Goal: Transaction & Acquisition: Purchase product/service

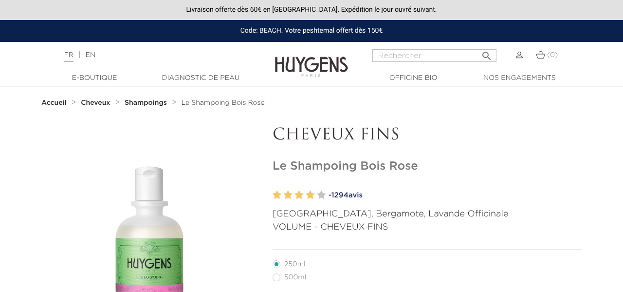
click at [516, 56] on img at bounding box center [519, 55] width 7 height 7
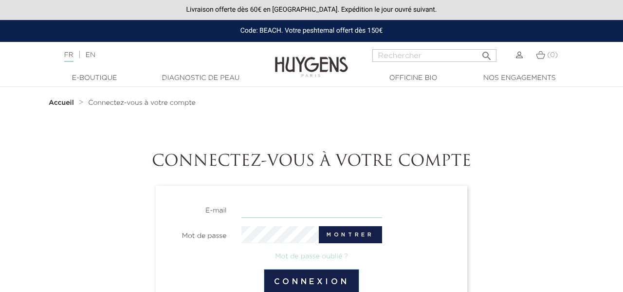
click at [381, 203] on input "email" at bounding box center [311, 209] width 141 height 17
type input "zdeleuze@aol.com"
click at [330, 258] on link "Mot de passe oublié ?" at bounding box center [311, 256] width 73 height 7
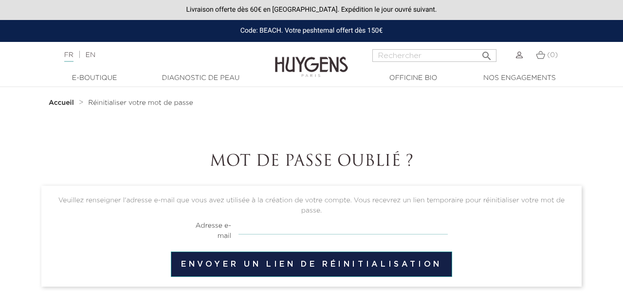
click at [319, 224] on input "email" at bounding box center [343, 225] width 209 height 18
type input "[EMAIL_ADDRESS][DOMAIN_NAME]"
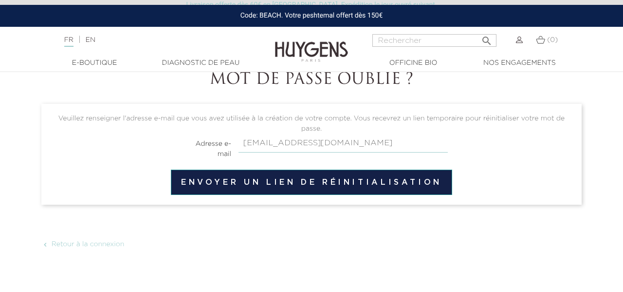
scroll to position [86, 0]
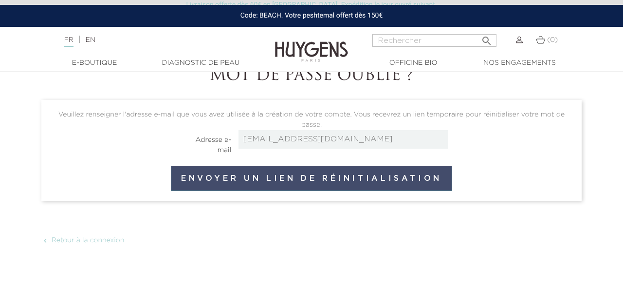
click at [368, 166] on button "Envoyer un lien de réinitialisation" at bounding box center [311, 178] width 281 height 25
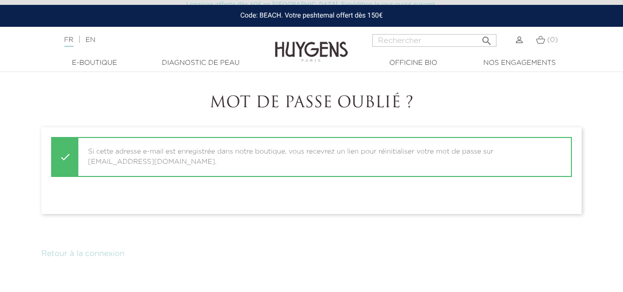
scroll to position [62, 0]
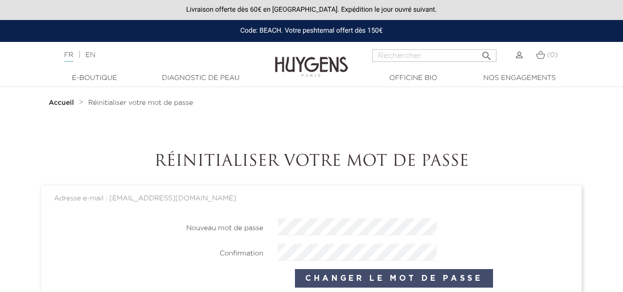
click at [409, 278] on button "Changer le mot de passe" at bounding box center [394, 278] width 198 height 18
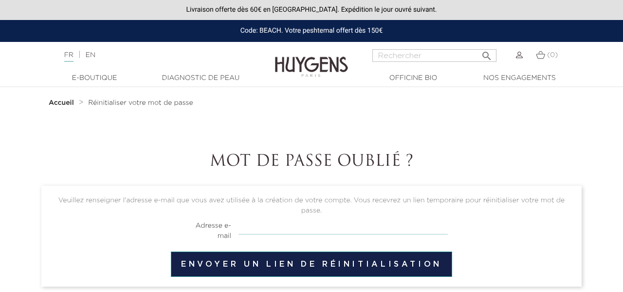
click at [358, 223] on input "email" at bounding box center [343, 225] width 209 height 18
type input "[EMAIL_ADDRESS][DOMAIN_NAME]"
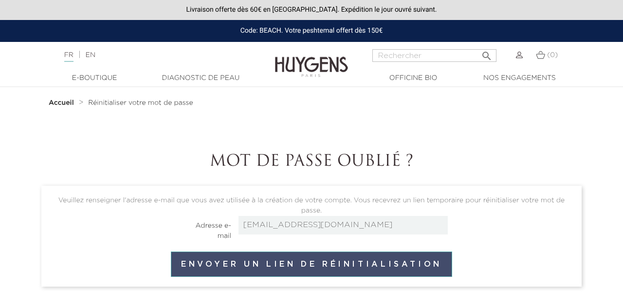
click at [375, 269] on button "Envoyer un lien de réinitialisation" at bounding box center [311, 263] width 281 height 25
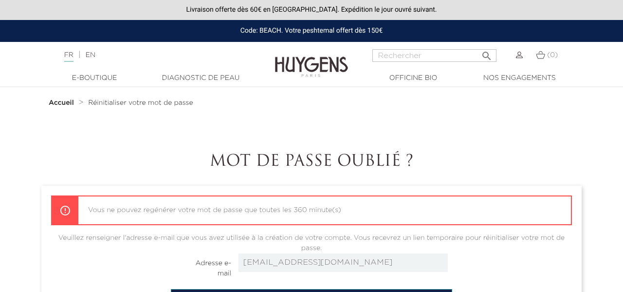
click at [412, 137] on section "Accueil Réinitialiser votre mot de passe Mot de passe oublié ? Vous ne pouvez r…" at bounding box center [311, 234] width 555 height 295
click at [518, 56] on img at bounding box center [519, 55] width 7 height 7
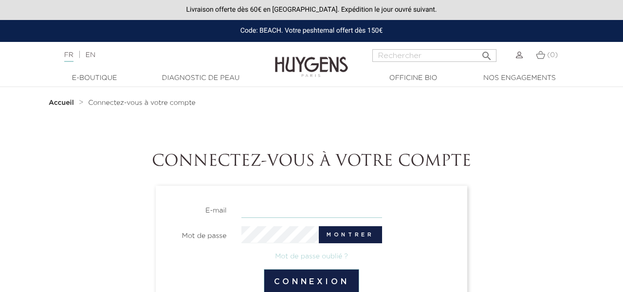
click at [370, 212] on input "email" at bounding box center [311, 209] width 141 height 17
type input "zdeleuze@aol.com"
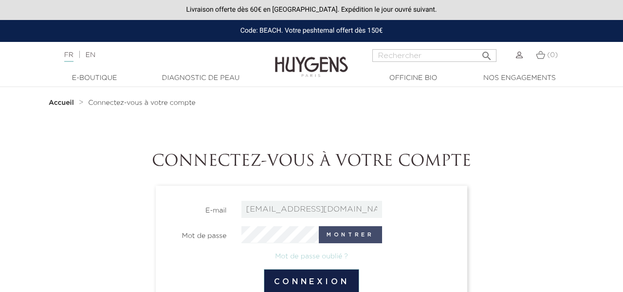
click at [330, 237] on button "Montrer" at bounding box center [350, 234] width 63 height 17
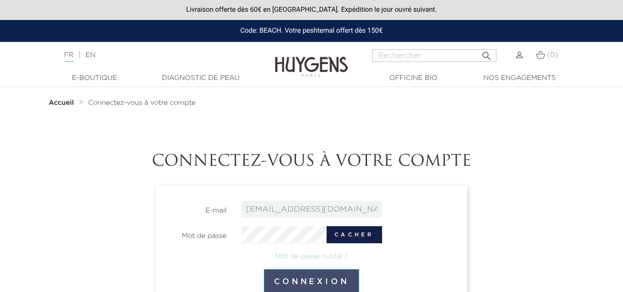
click at [330, 287] on button "Connexion" at bounding box center [312, 281] width 96 height 25
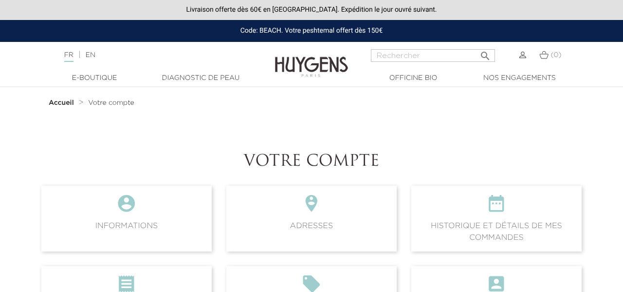
click at [330, 287] on icon "" at bounding box center [311, 287] width 155 height 26
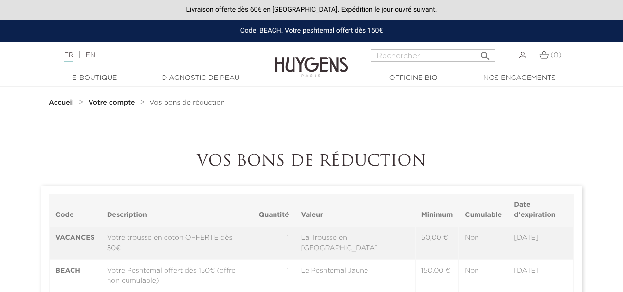
click at [295, 287] on td "1" at bounding box center [274, 275] width 42 height 33
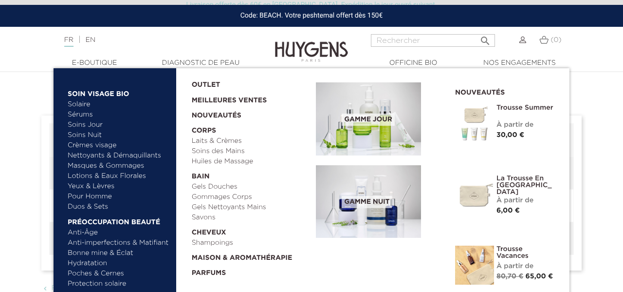
scroll to position [36, 0]
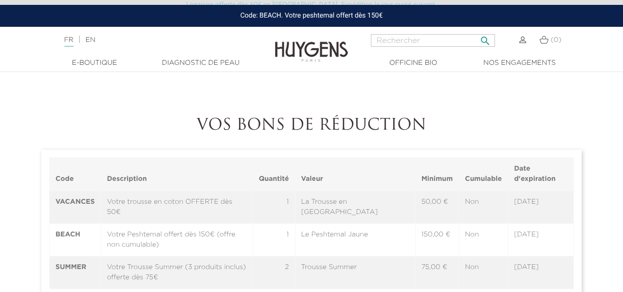
click at [390, 39] on input "Rechercher" at bounding box center [433, 40] width 124 height 13
type input "shampoing"
click at [477, 31] on button " Rechercher" at bounding box center [486, 37] width 18 height 13
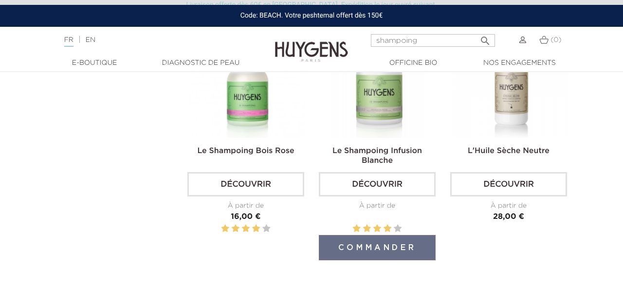
scroll to position [121, 0]
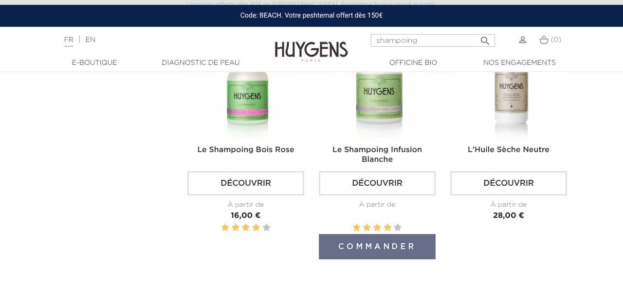
click at [378, 185] on link "Découvrir" at bounding box center [377, 183] width 117 height 24
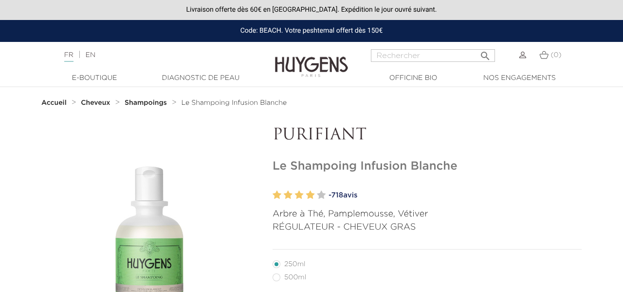
click at [155, 105] on strong "Shampoings" at bounding box center [146, 102] width 42 height 7
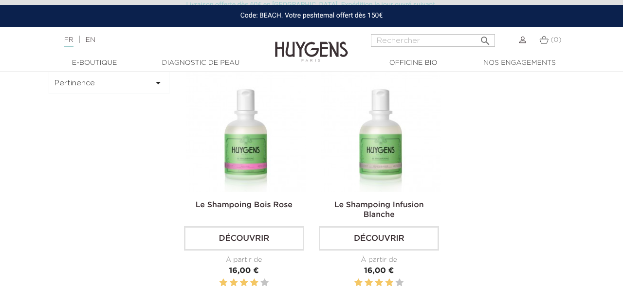
scroll to position [262, 0]
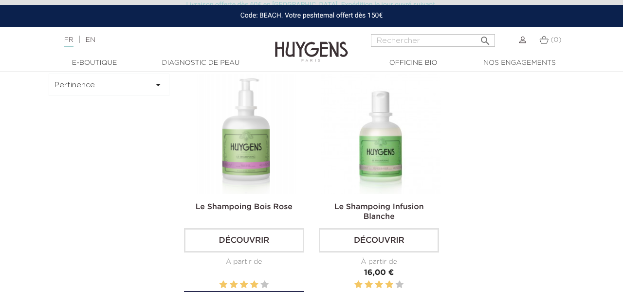
click at [277, 246] on link "Découvrir" at bounding box center [244, 240] width 120 height 24
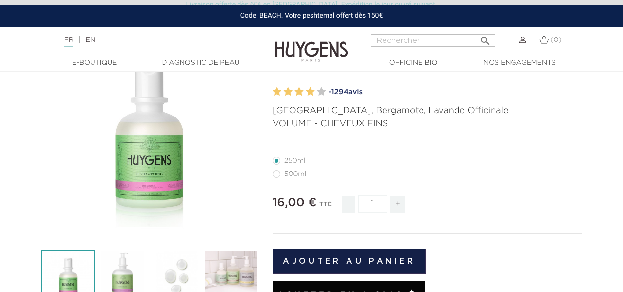
scroll to position [102, 0]
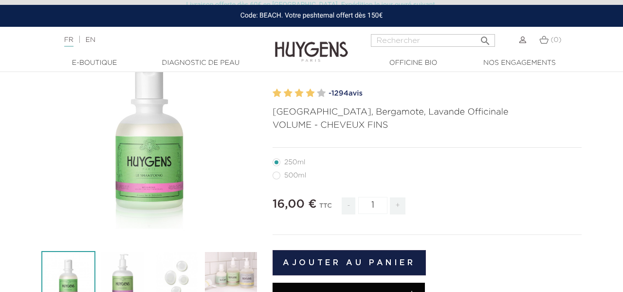
click at [275, 174] on label3"] "500ml" at bounding box center [295, 175] width 45 height 8
radio input "true"
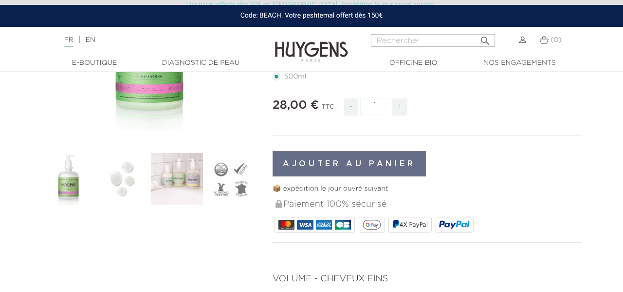
scroll to position [152, 0]
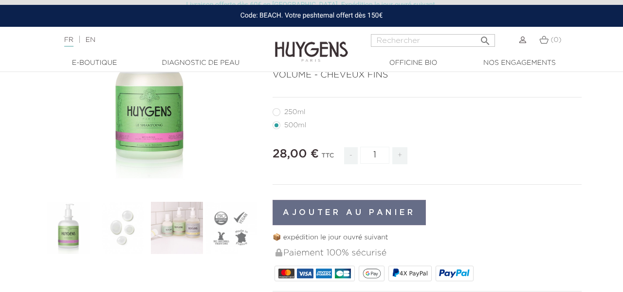
click at [275, 113] on label1"] "250ml" at bounding box center [295, 112] width 44 height 8
radio input "true"
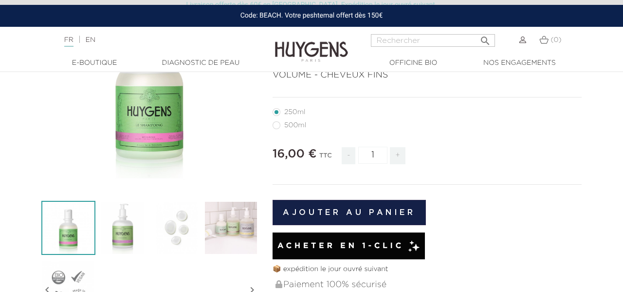
click at [396, 155] on span "+" at bounding box center [398, 155] width 16 height 17
type input "2"
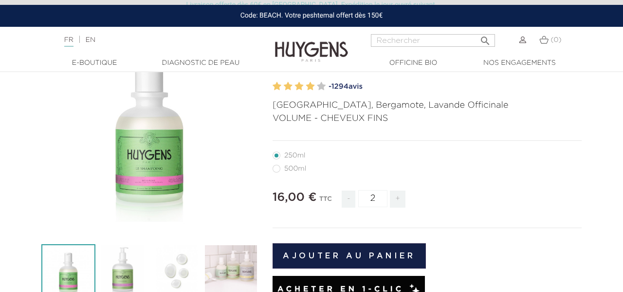
scroll to position [100, 0]
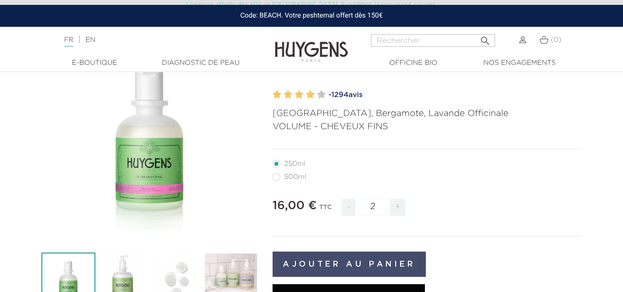
click at [384, 266] on button "Ajouter au panier" at bounding box center [349, 263] width 153 height 25
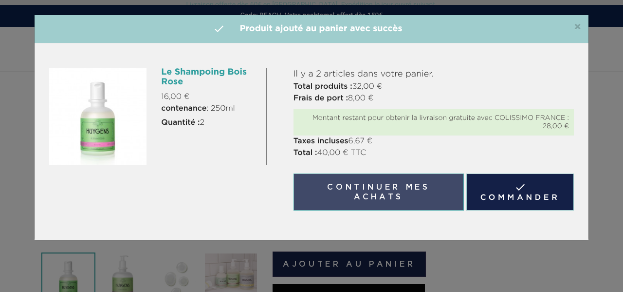
click at [346, 199] on button "Continuer mes achats" at bounding box center [379, 191] width 170 height 37
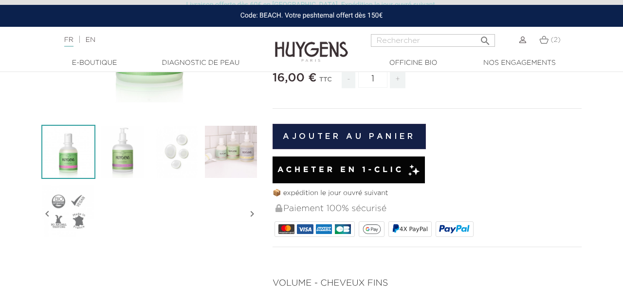
scroll to position [225, 0]
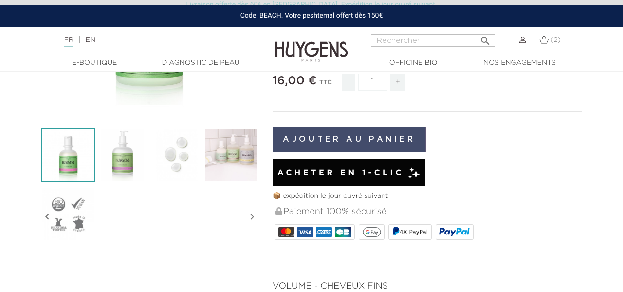
click at [353, 136] on button "Ajouter au panier" at bounding box center [349, 139] width 153 height 25
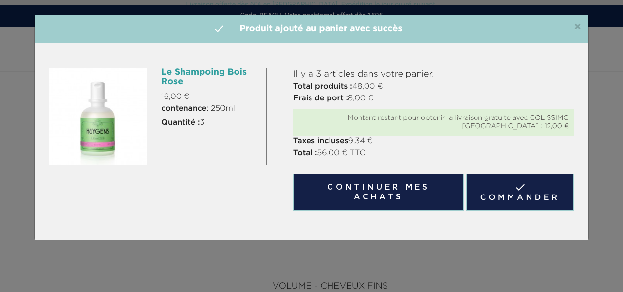
click at [353, 136] on p "Taxes incluses 9,34 €" at bounding box center [434, 141] width 280 height 12
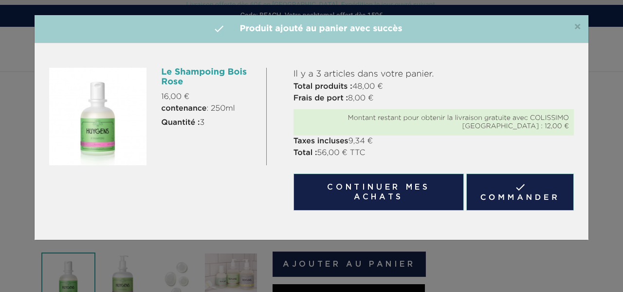
scroll to position [152, 0]
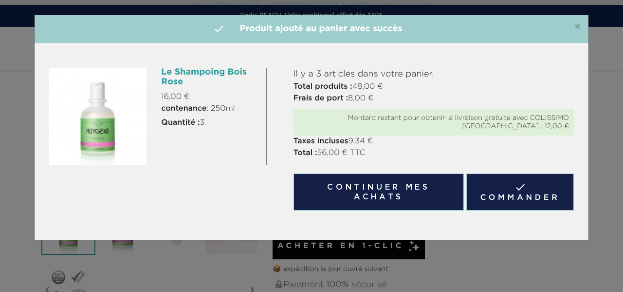
radio input "true"
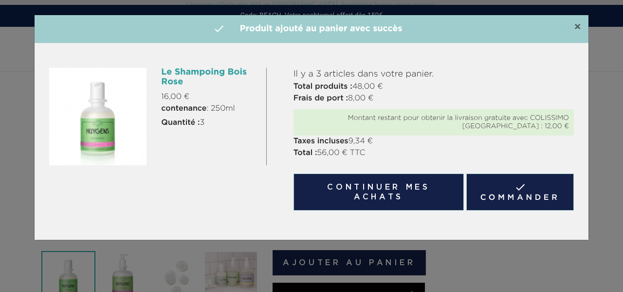
click at [577, 27] on span "×" at bounding box center [577, 27] width 7 height 12
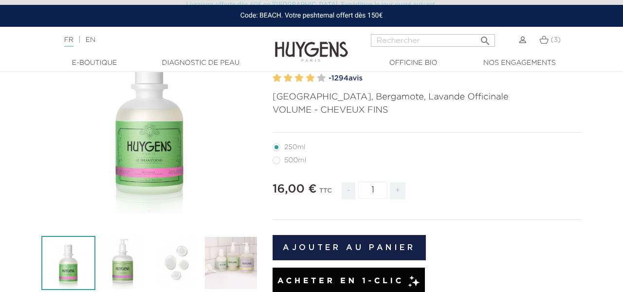
scroll to position [119, 0]
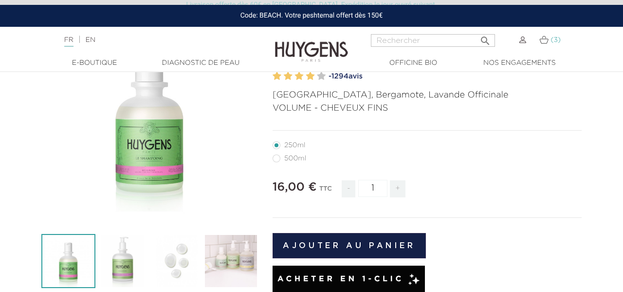
click at [548, 40] on link "(3)" at bounding box center [549, 40] width 21 height 8
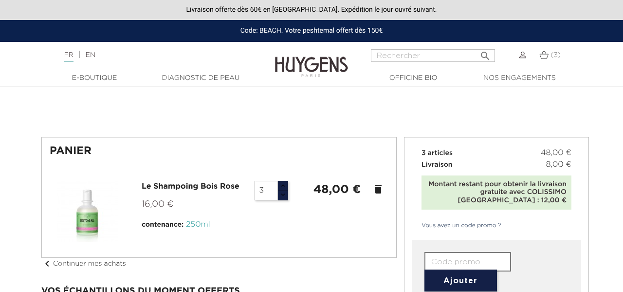
click at [266, 185] on input "3" at bounding box center [266, 190] width 23 height 19
type input "&"
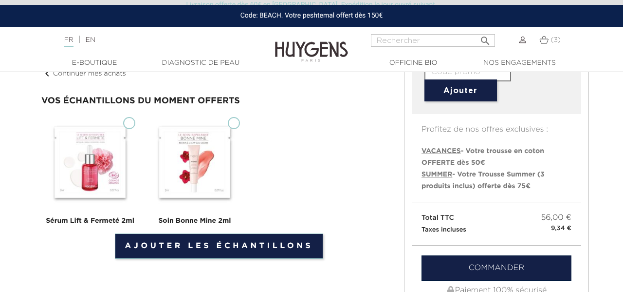
scroll to position [177, 0]
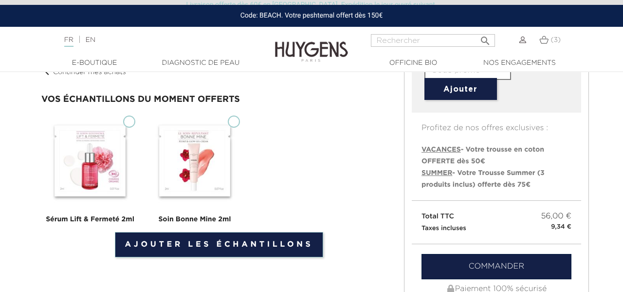
type input "1"
click at [309, 206] on ul "Sérum Lift & Fermeté 2ml Soin Bonne Mine 2ml" at bounding box center [218, 169] width 355 height 115
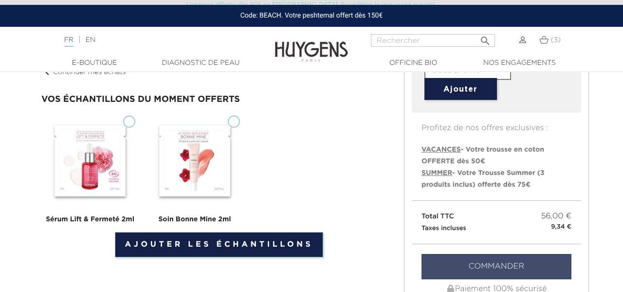
click at [475, 263] on link "Commander" at bounding box center [497, 266] width 150 height 25
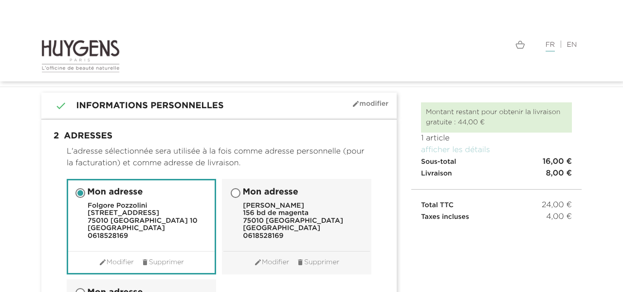
scroll to position [44, 0]
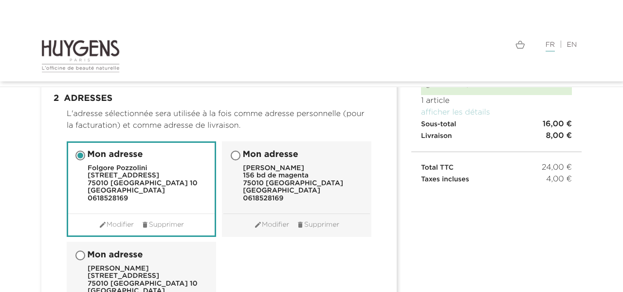
scroll to position [80, 0]
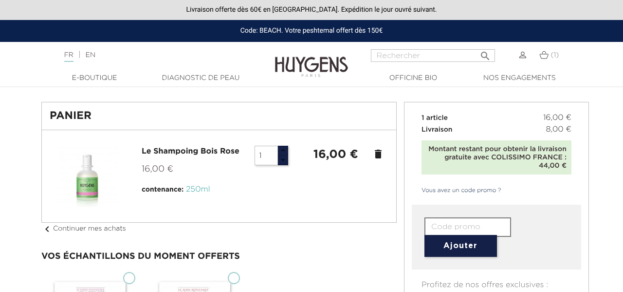
scroll to position [157, 0]
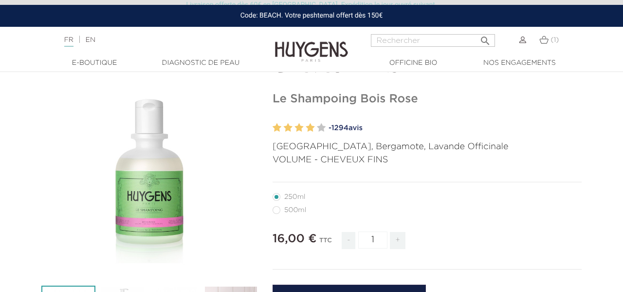
scroll to position [61, 0]
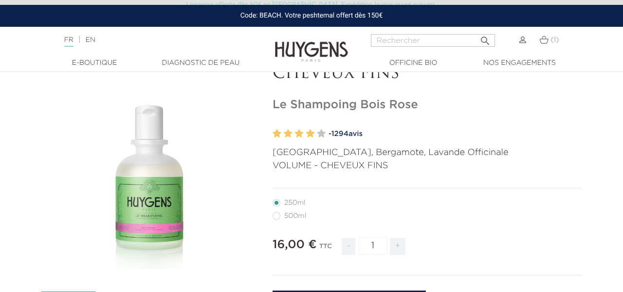
click at [522, 45] on div at bounding box center [521, 40] width 12 height 12
click at [522, 41] on img at bounding box center [522, 40] width 7 height 7
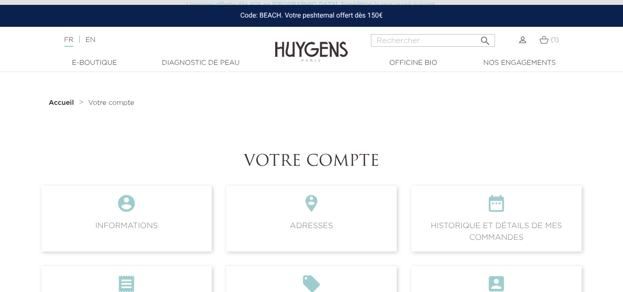
scroll to position [13, 0]
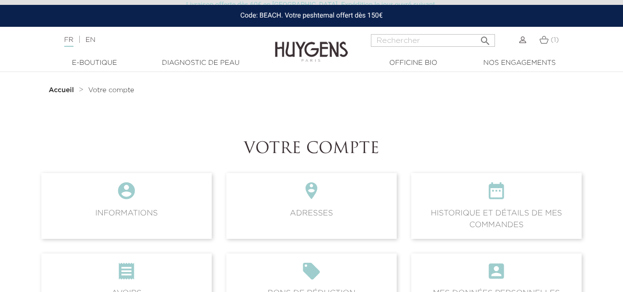
click at [522, 41] on img at bounding box center [522, 40] width 7 height 7
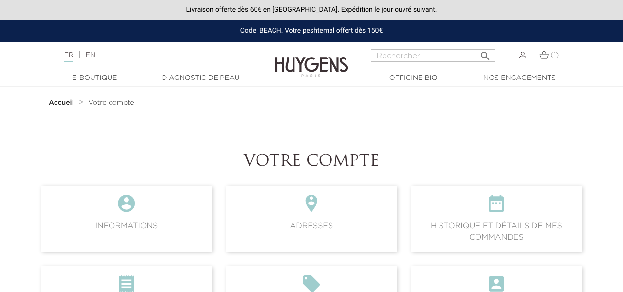
click at [519, 53] on img at bounding box center [522, 55] width 7 height 7
click at [526, 55] on div "(1)" at bounding box center [545, 60] width 38 height 23
click at [517, 54] on div at bounding box center [521, 55] width 12 height 12
click at [521, 56] on img at bounding box center [522, 55] width 7 height 7
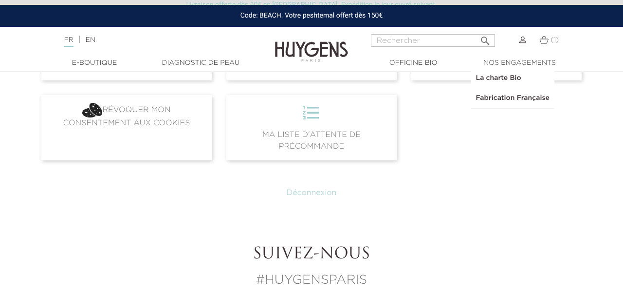
scroll to position [306, 0]
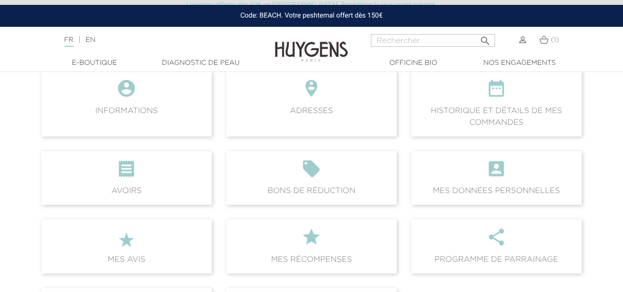
click at [278, 70] on div at bounding box center [311, 64] width 623 height 13
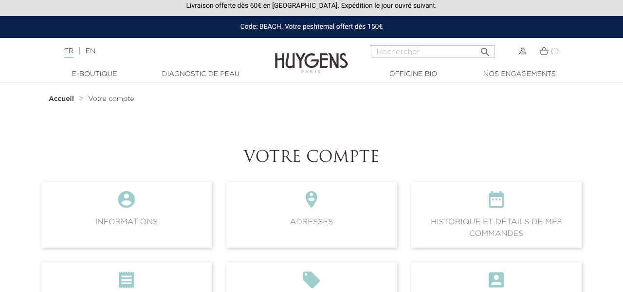
scroll to position [0, 0]
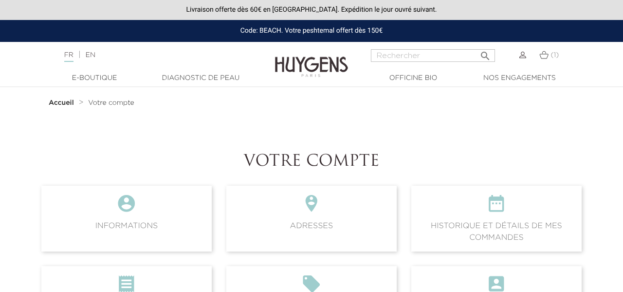
click at [525, 59] on div at bounding box center [521, 55] width 12 height 12
click at [523, 57] on img at bounding box center [522, 55] width 7 height 7
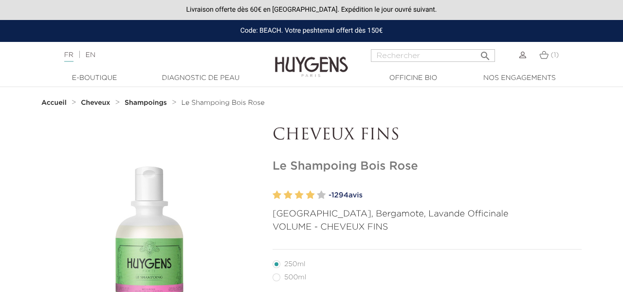
click at [524, 56] on img at bounding box center [522, 55] width 7 height 7
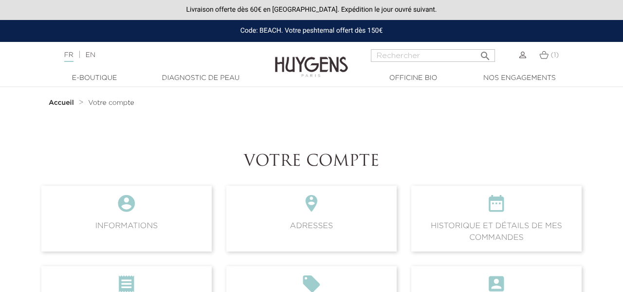
click at [105, 106] on span "Votre compte" at bounding box center [111, 102] width 46 height 7
click at [61, 101] on strong "Accueil" at bounding box center [61, 102] width 25 height 7
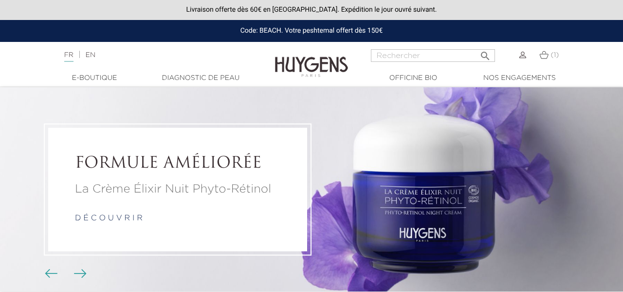
click at [521, 56] on img at bounding box center [522, 55] width 7 height 7
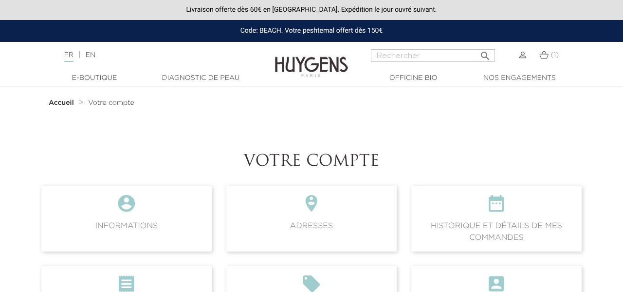
click at [517, 57] on div at bounding box center [521, 55] width 12 height 12
click at [524, 54] on img at bounding box center [522, 55] width 7 height 7
click at [525, 57] on img at bounding box center [522, 55] width 7 height 7
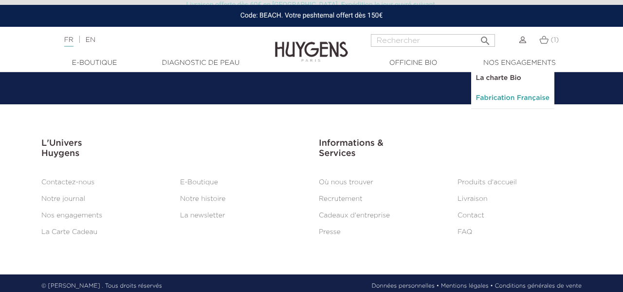
scroll to position [1068, 0]
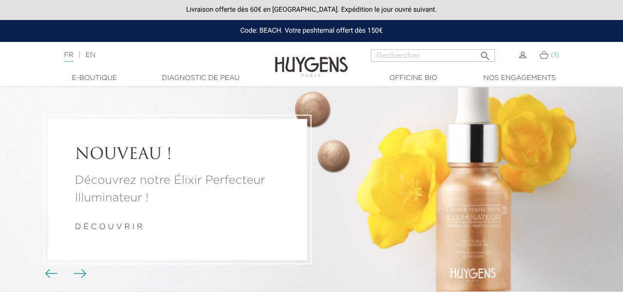
click at [542, 55] on img at bounding box center [543, 55] width 9 height 8
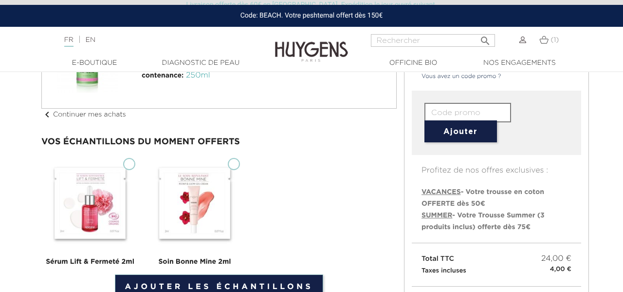
scroll to position [133, 0]
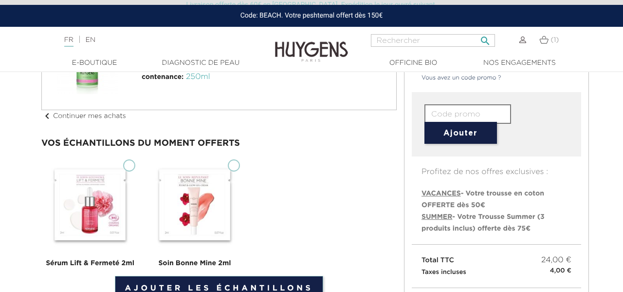
click at [427, 37] on input "Rechercher" at bounding box center [433, 40] width 124 height 13
type input "deconnexion"
click at [477, 31] on button " Rechercher" at bounding box center [486, 37] width 18 height 13
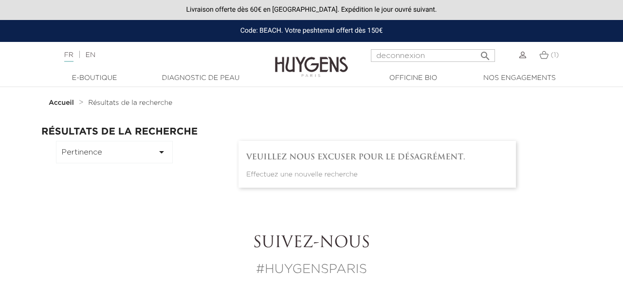
click at [520, 57] on img at bounding box center [522, 55] width 7 height 7
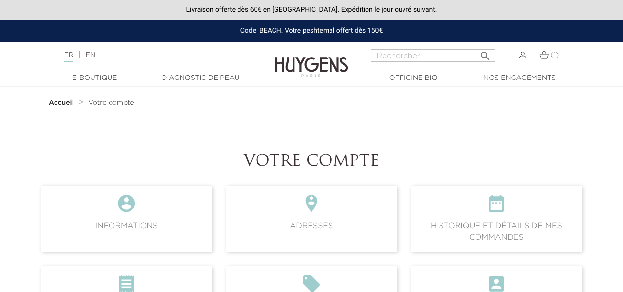
click at [520, 57] on img at bounding box center [522, 55] width 7 height 7
